Goal: Register for event/course

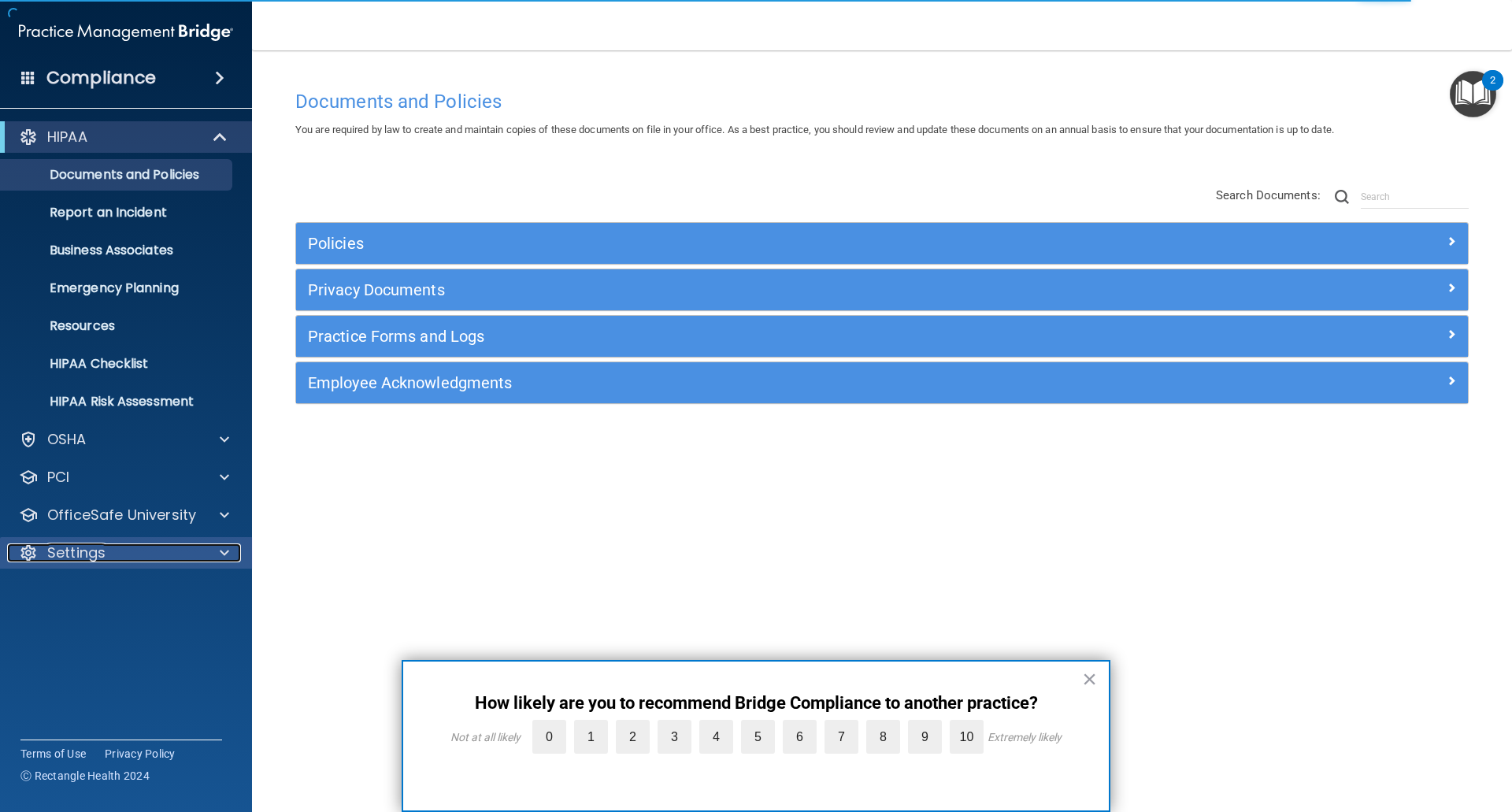
click at [66, 546] on p "Settings" at bounding box center [76, 552] width 58 height 19
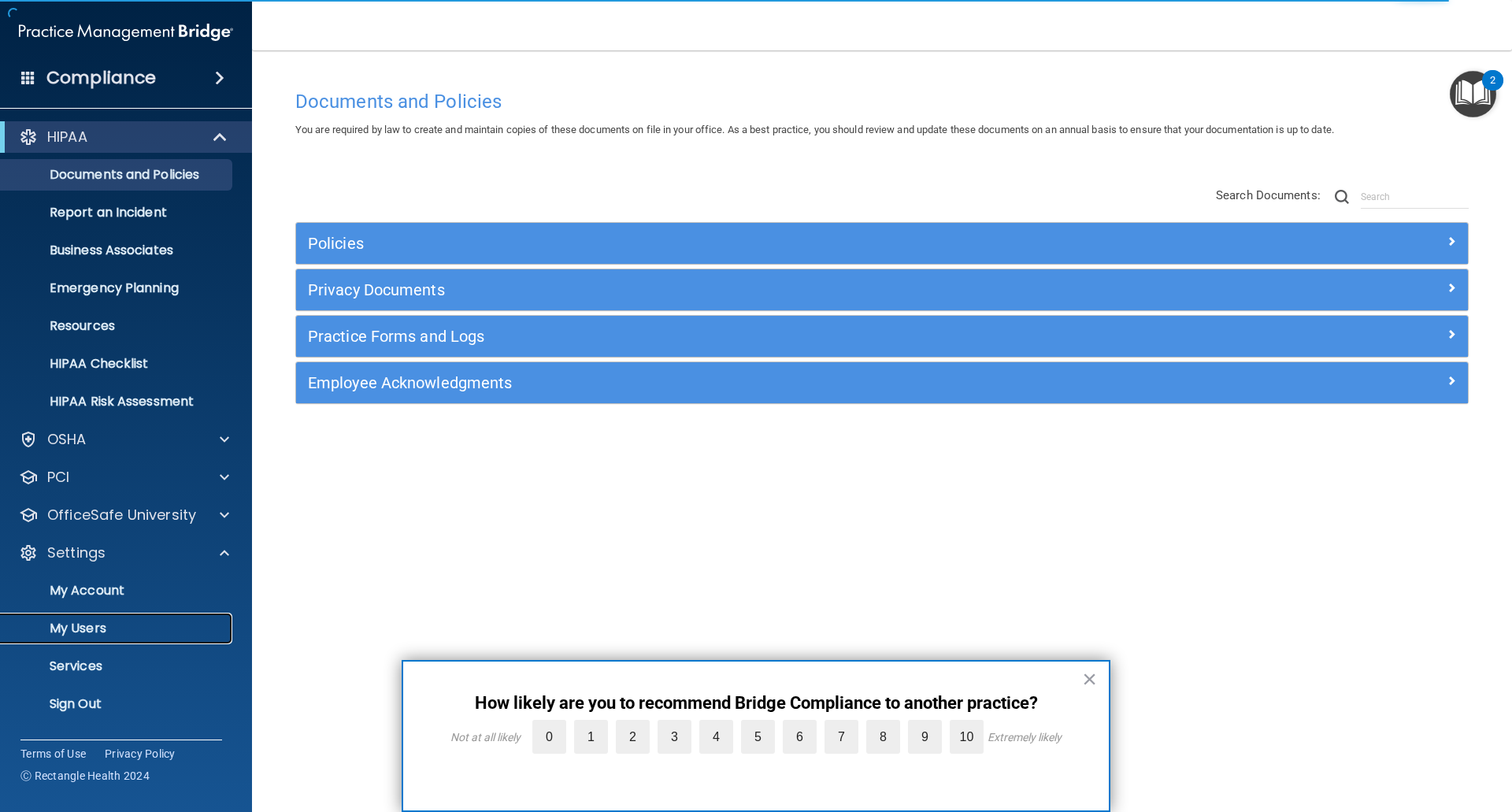
click at [75, 628] on p "My Users" at bounding box center [117, 628] width 215 height 16
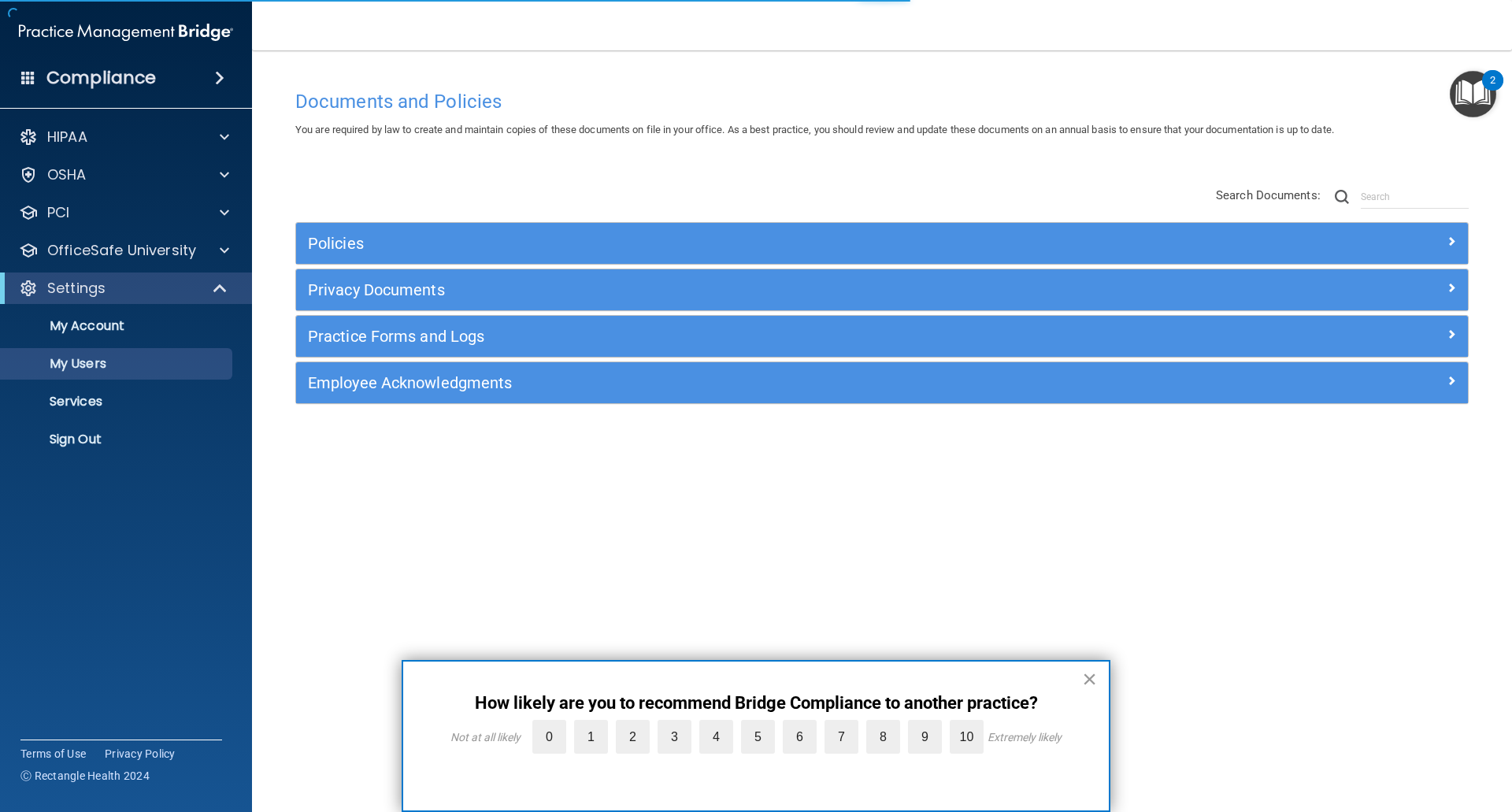
select select "20"
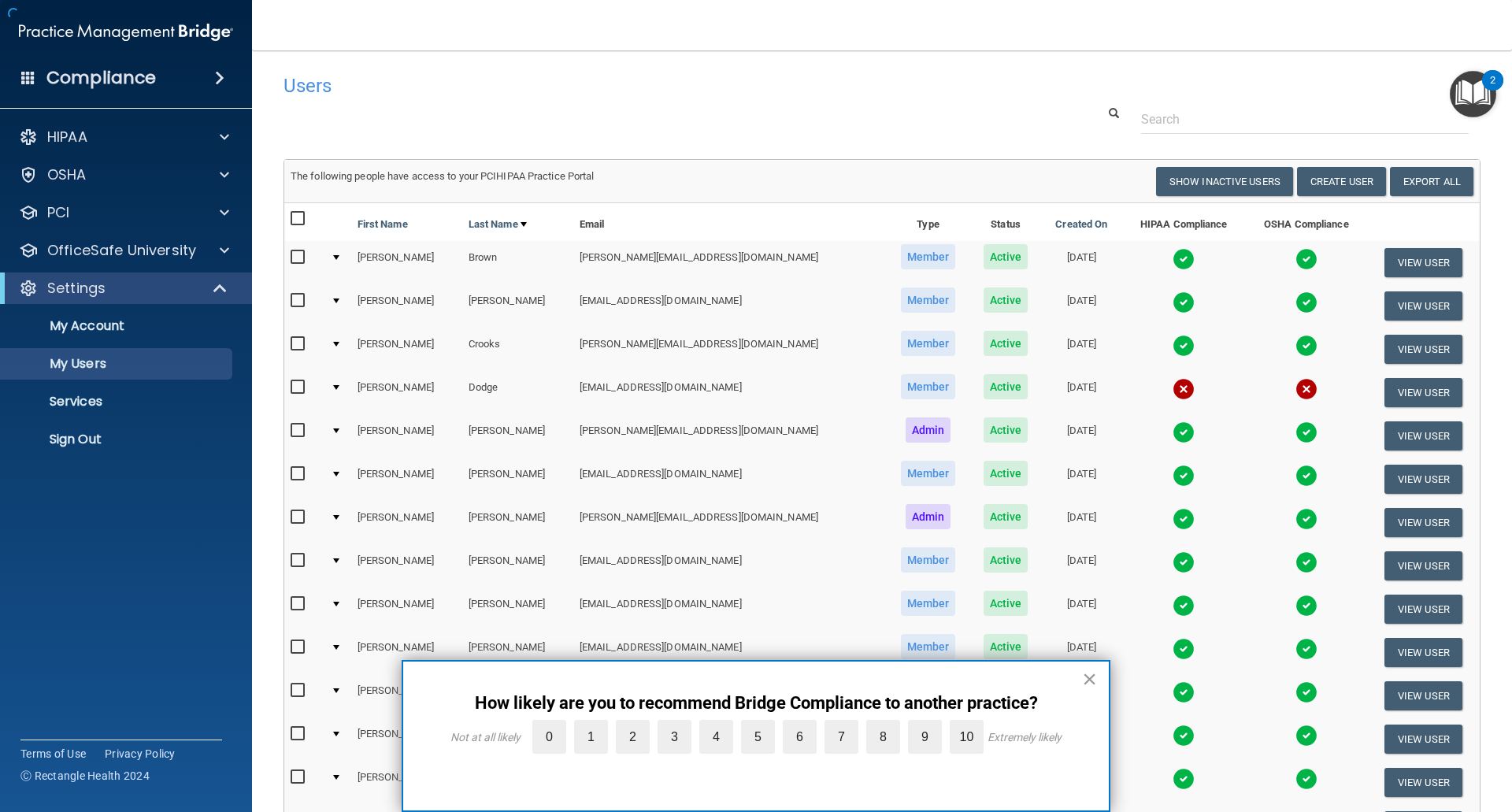
click at [1089, 679] on button "×" at bounding box center [1090, 678] width 15 height 25
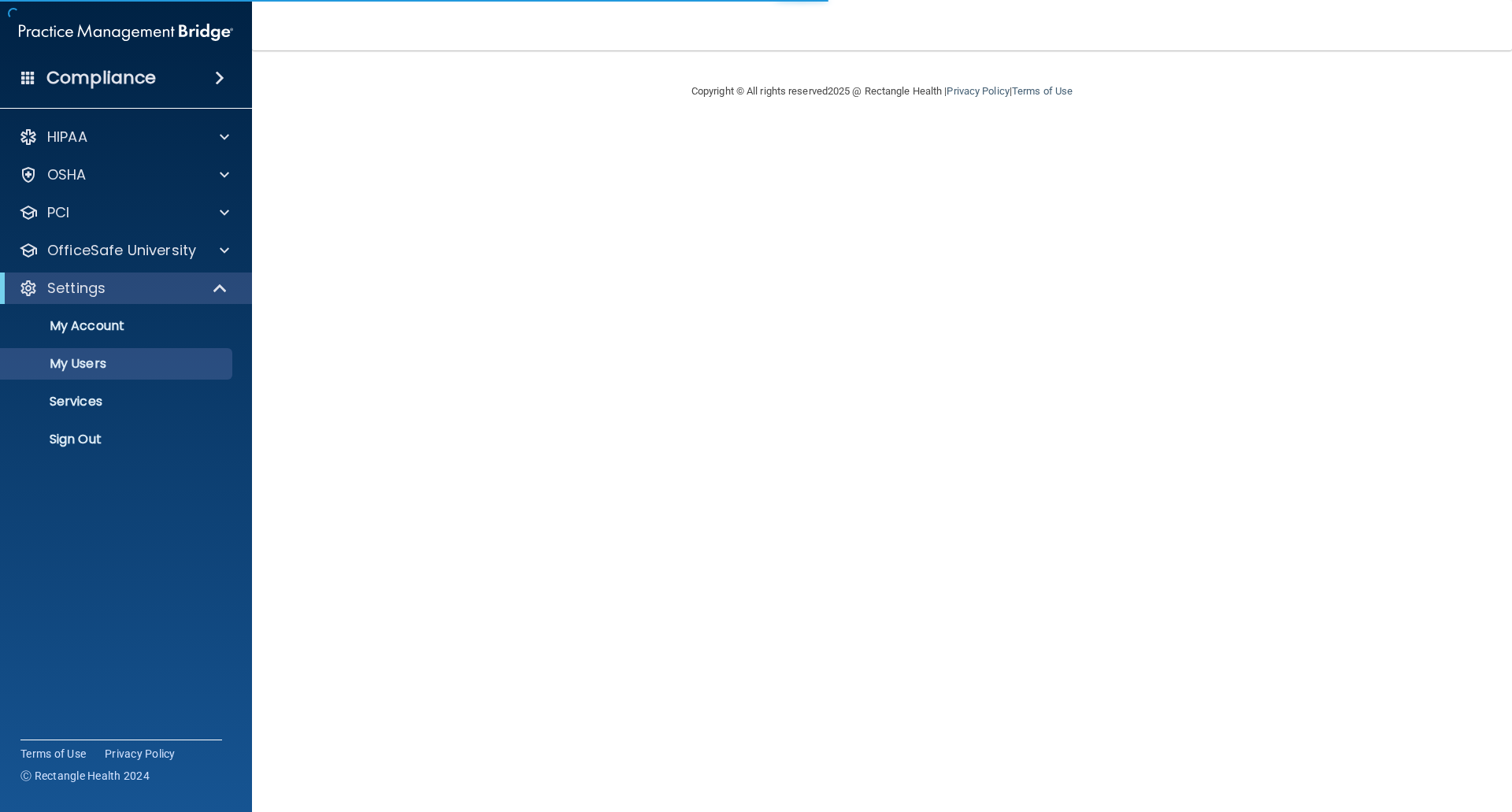
select select "20"
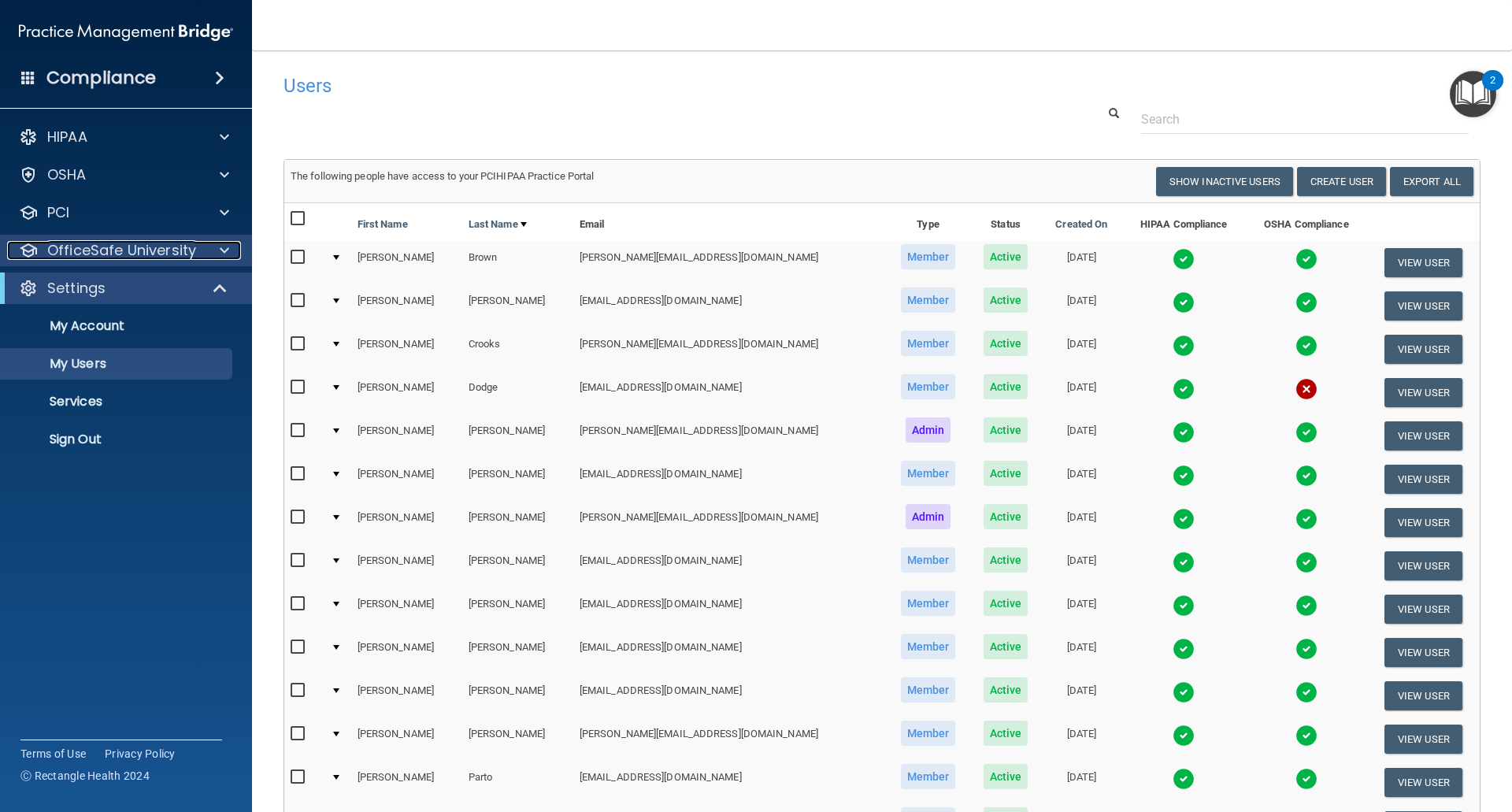
click at [89, 249] on p "OfficeSafe University" at bounding box center [122, 250] width 149 height 19
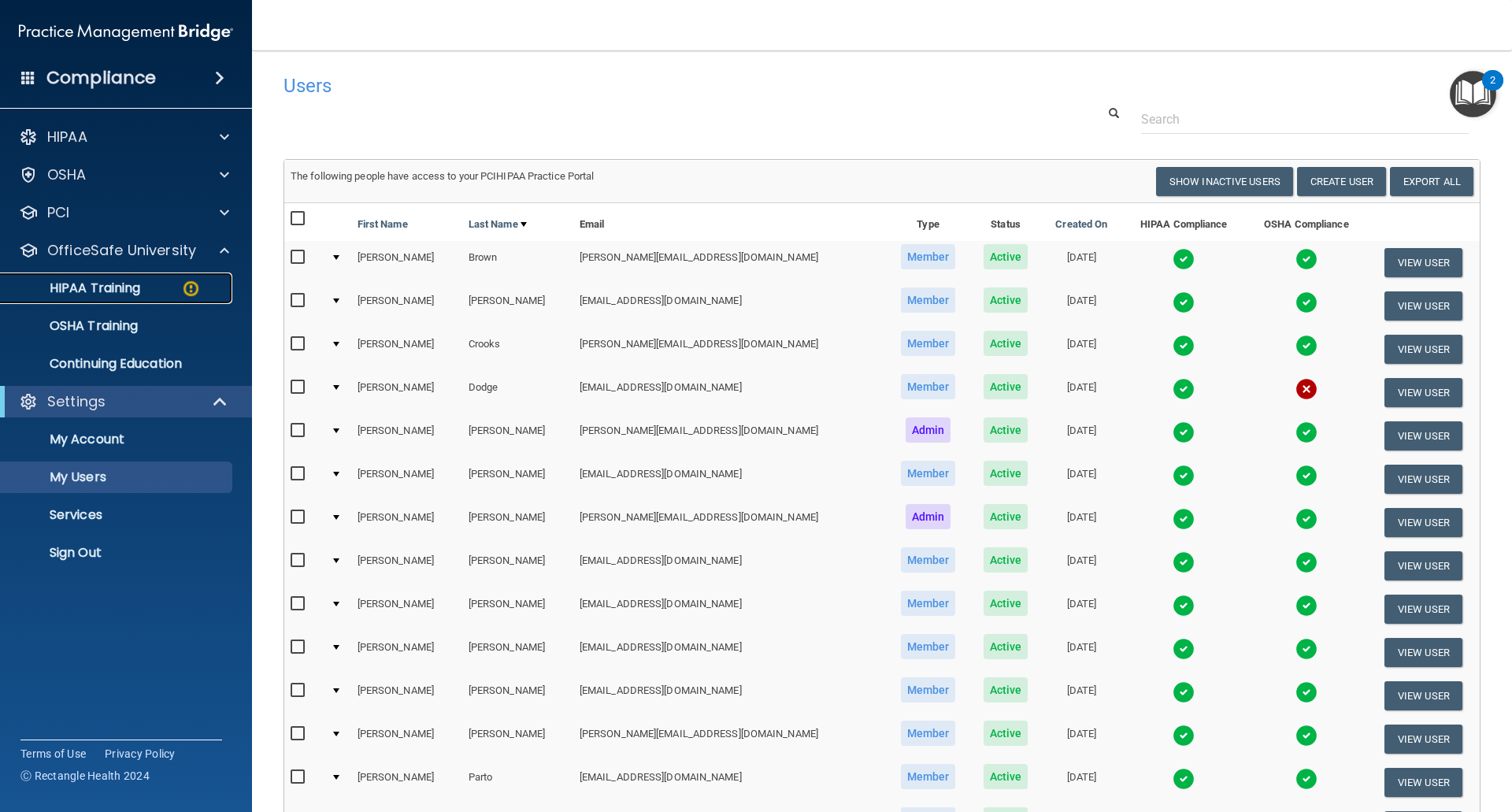
click at [101, 289] on p "HIPAA Training" at bounding box center [75, 288] width 130 height 16
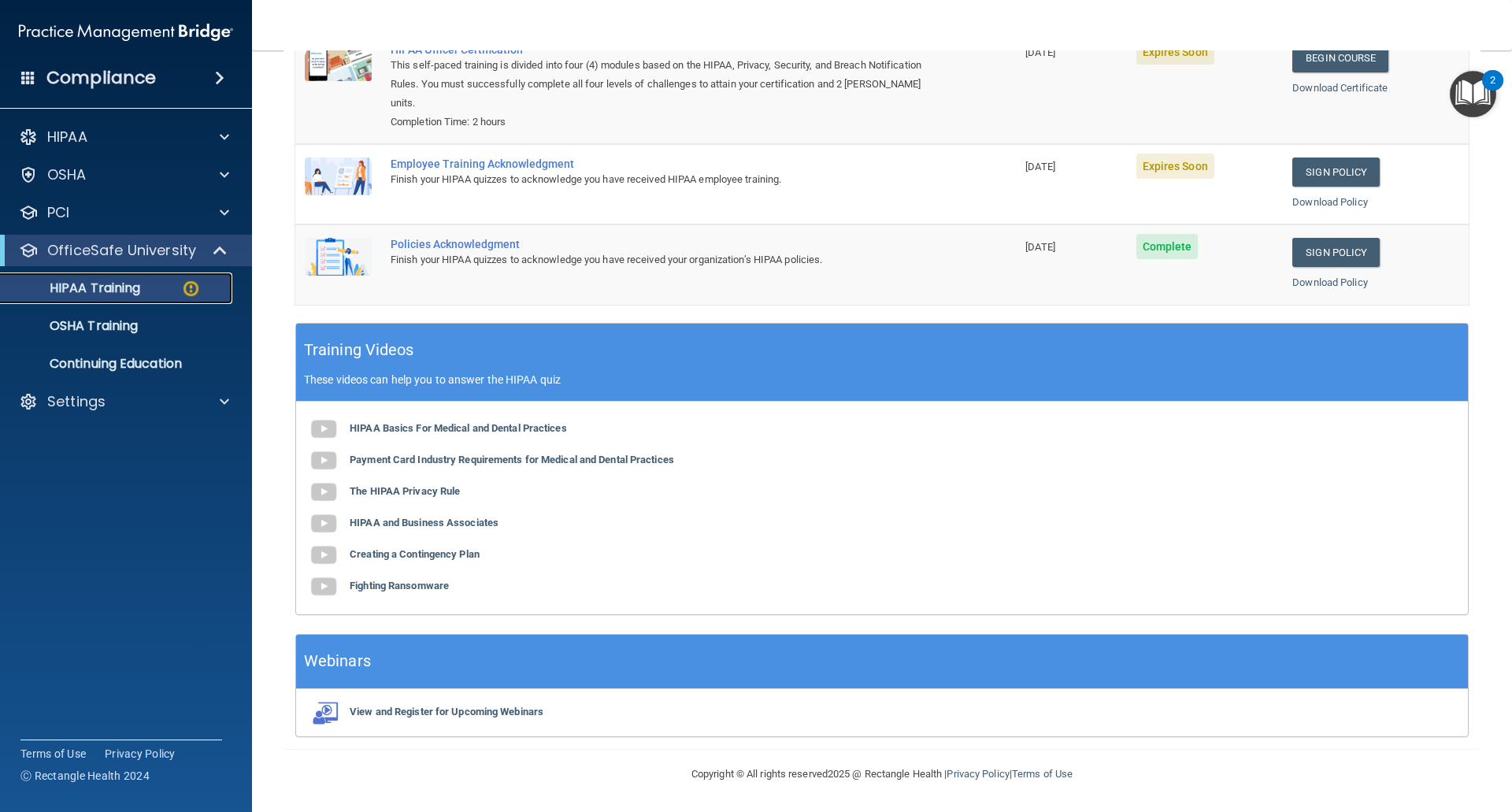
scroll to position [248, 0]
click at [100, 327] on p "OSHA Training" at bounding box center [74, 325] width 128 height 16
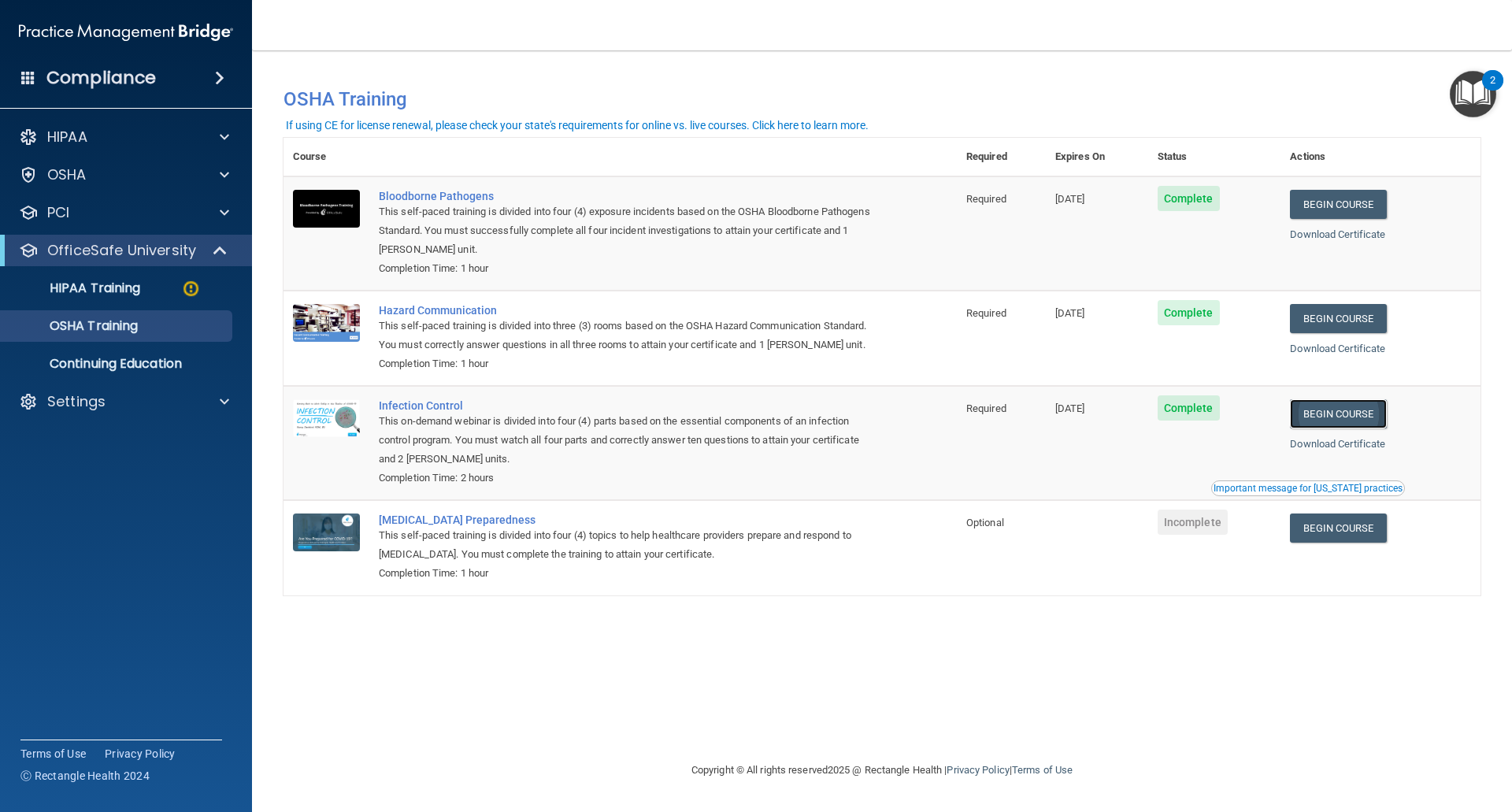
click at [1351, 412] on link "Begin Course" at bounding box center [1337, 414] width 96 height 29
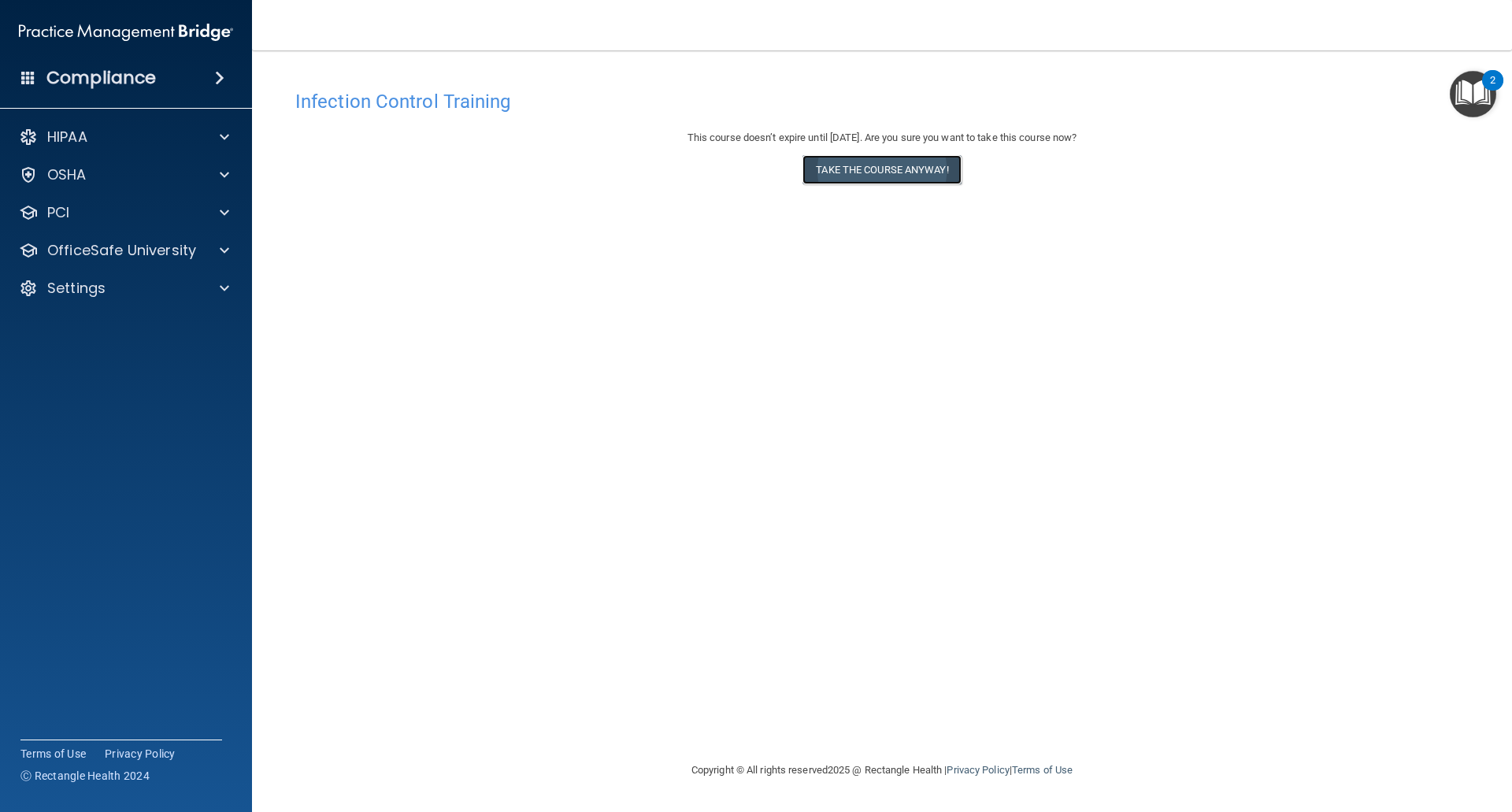
click at [878, 169] on button "Take the course anyway!" at bounding box center [881, 170] width 158 height 29
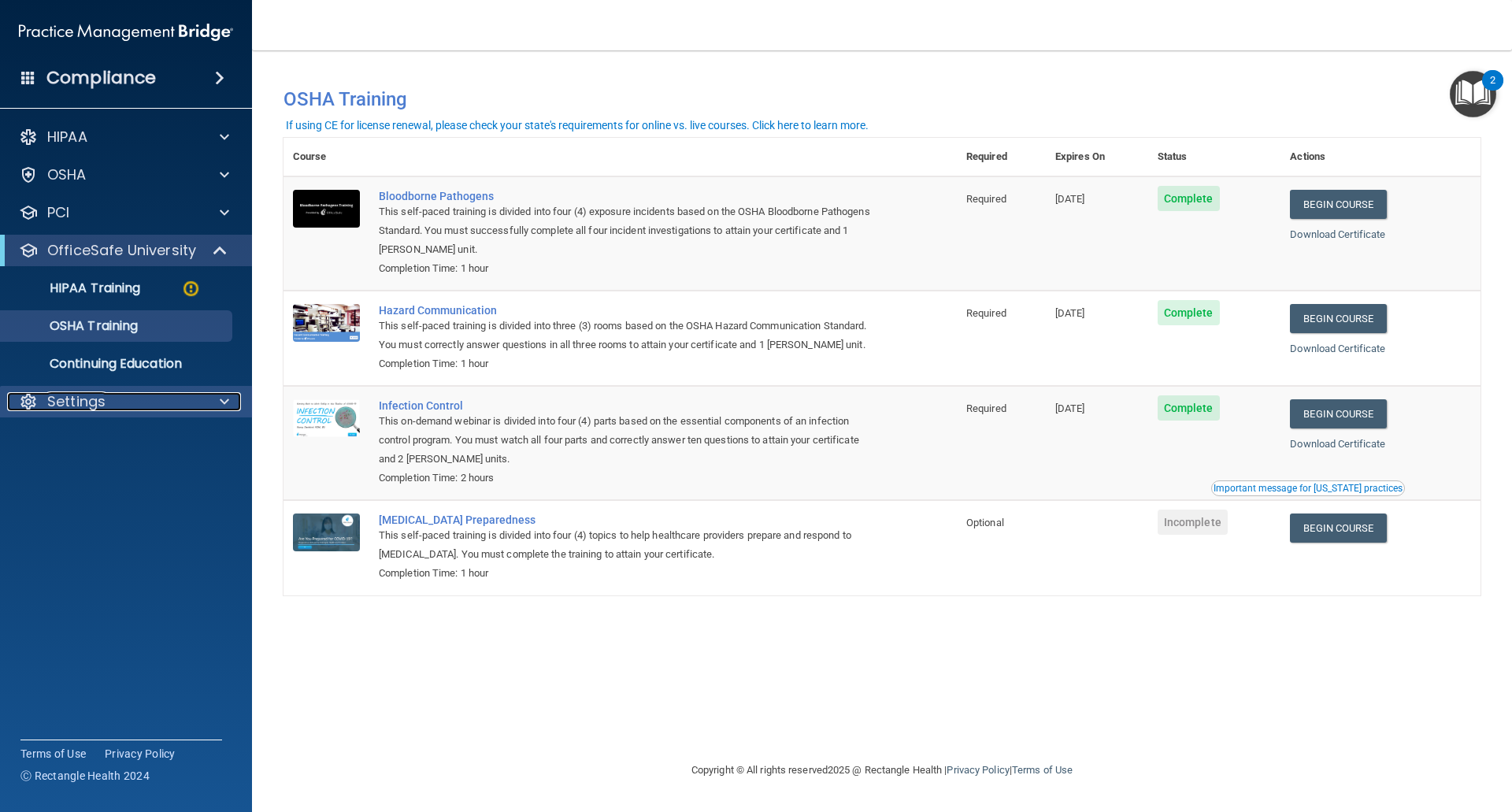
click at [63, 402] on p "Settings" at bounding box center [76, 401] width 58 height 19
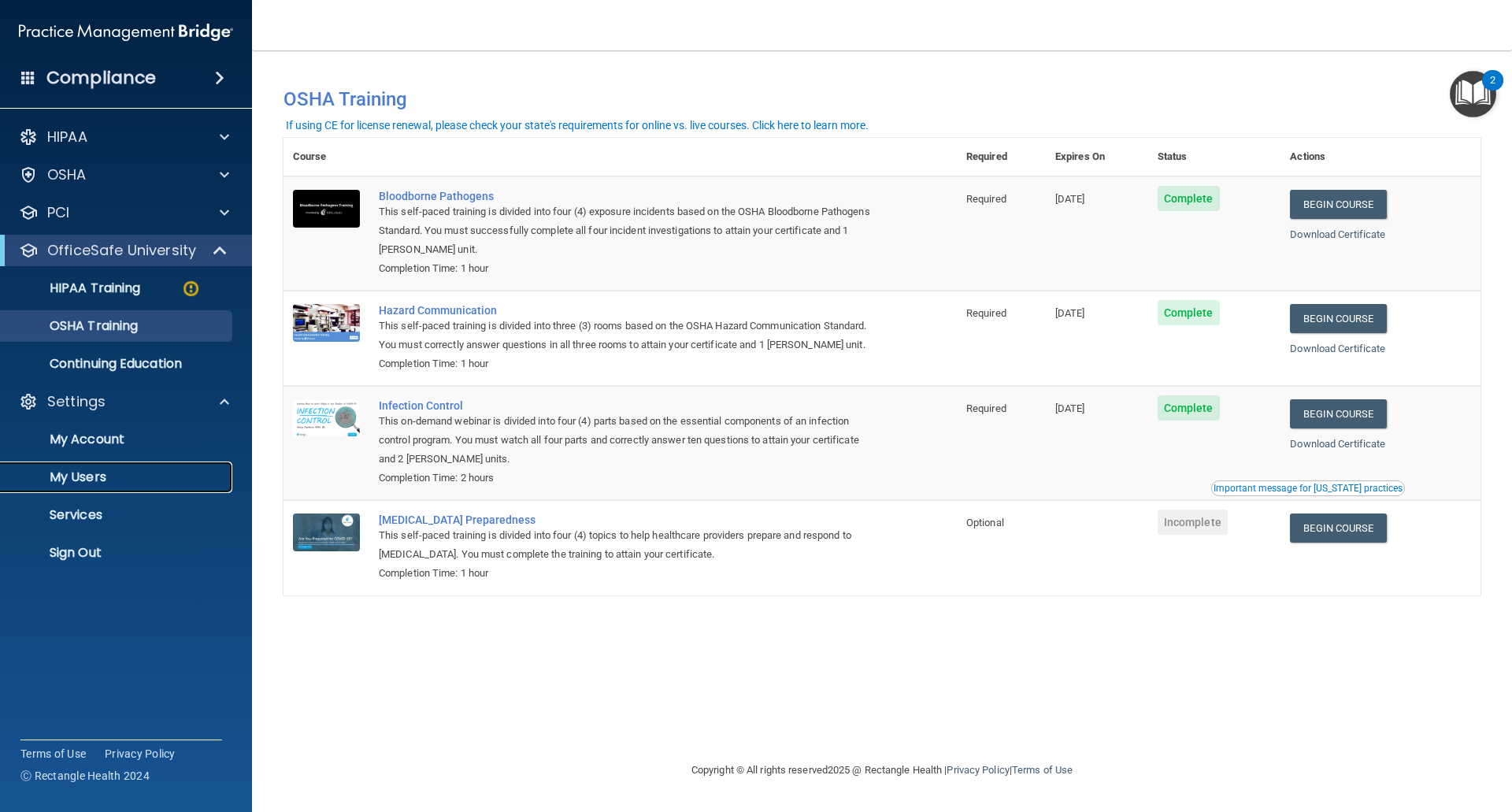
click at [80, 478] on p "My Users" at bounding box center [117, 477] width 215 height 16
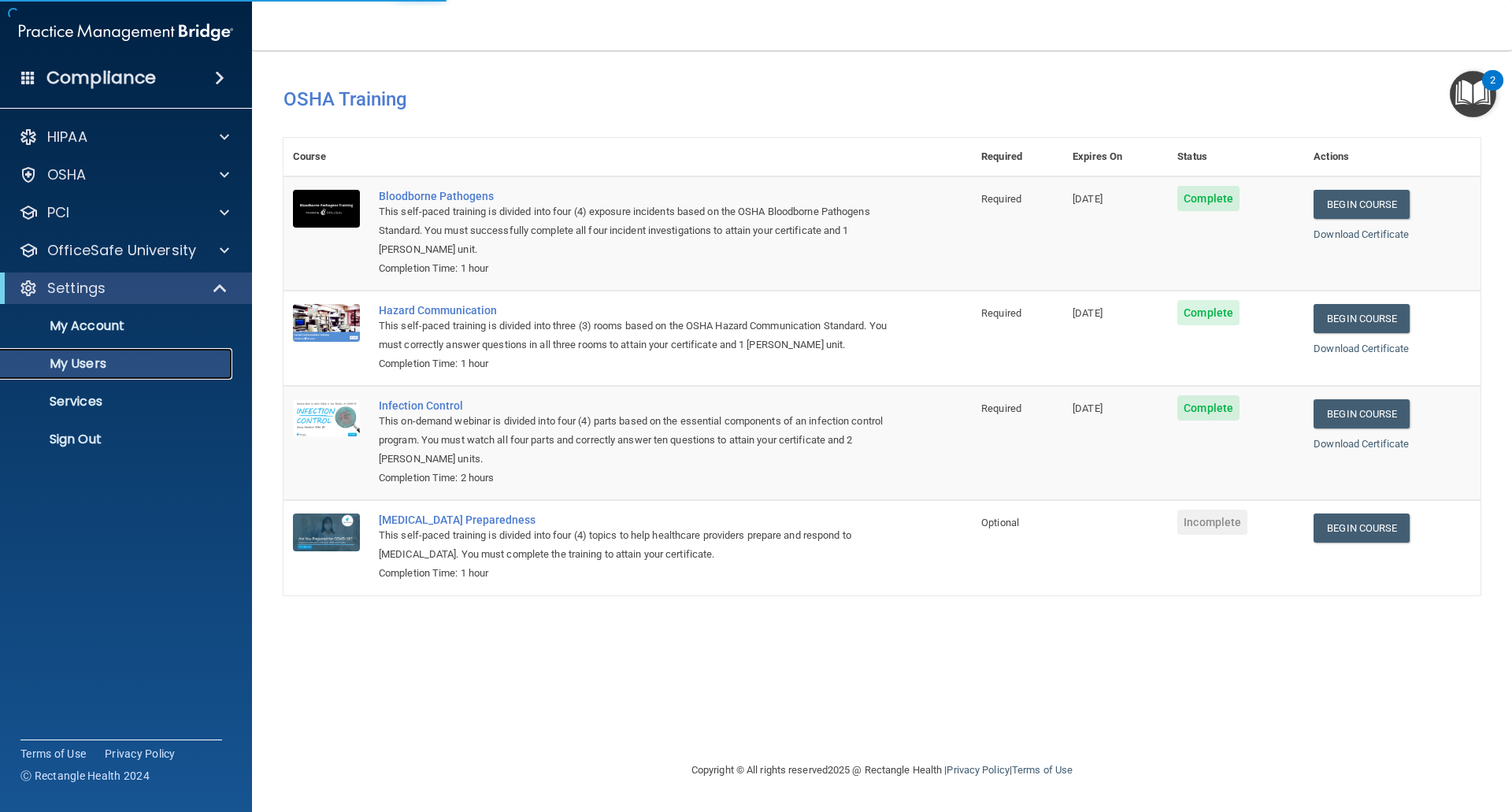
select select "20"
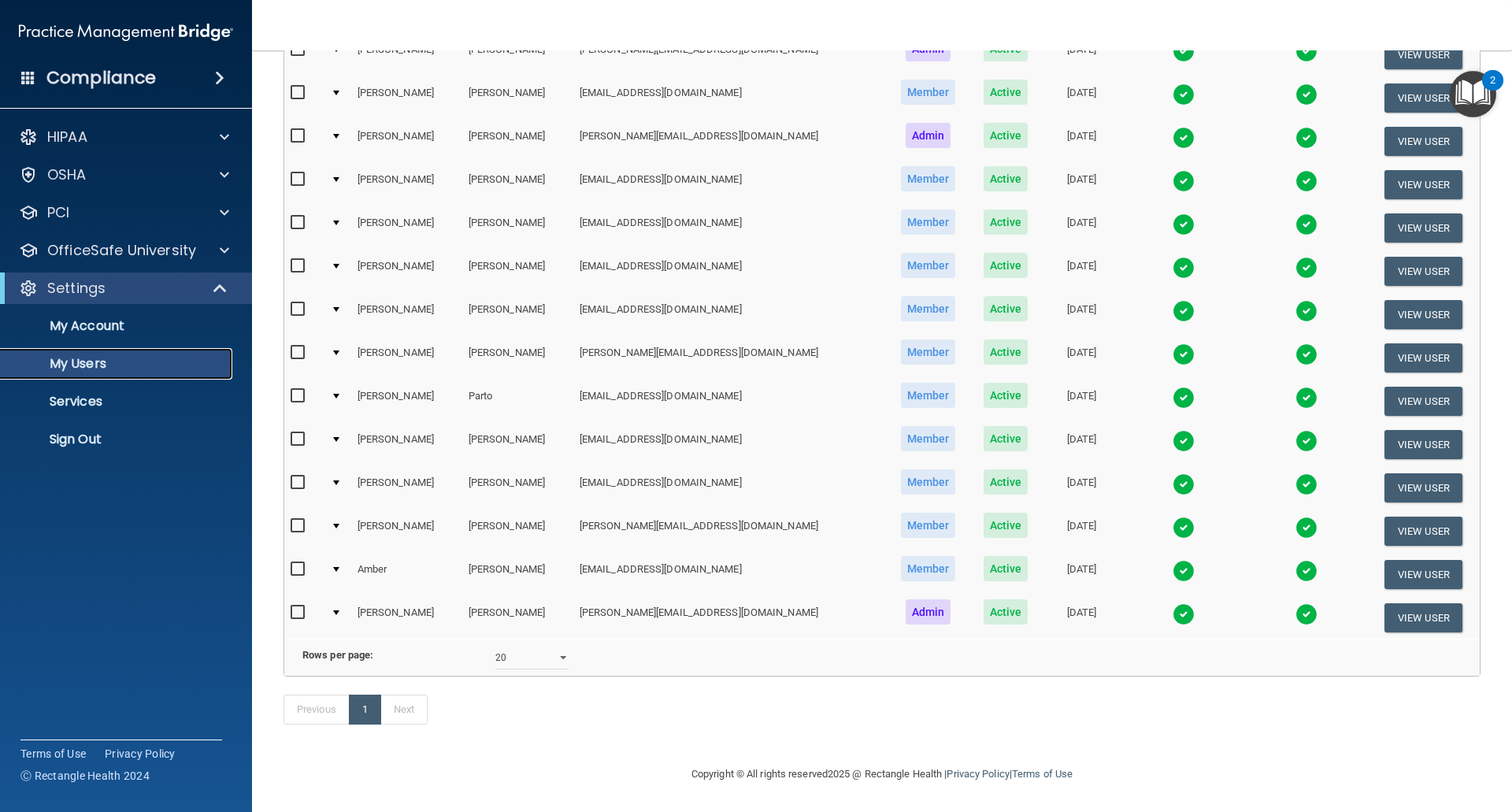
scroll to position [394, 0]
